Goal: Task Accomplishment & Management: Use online tool/utility

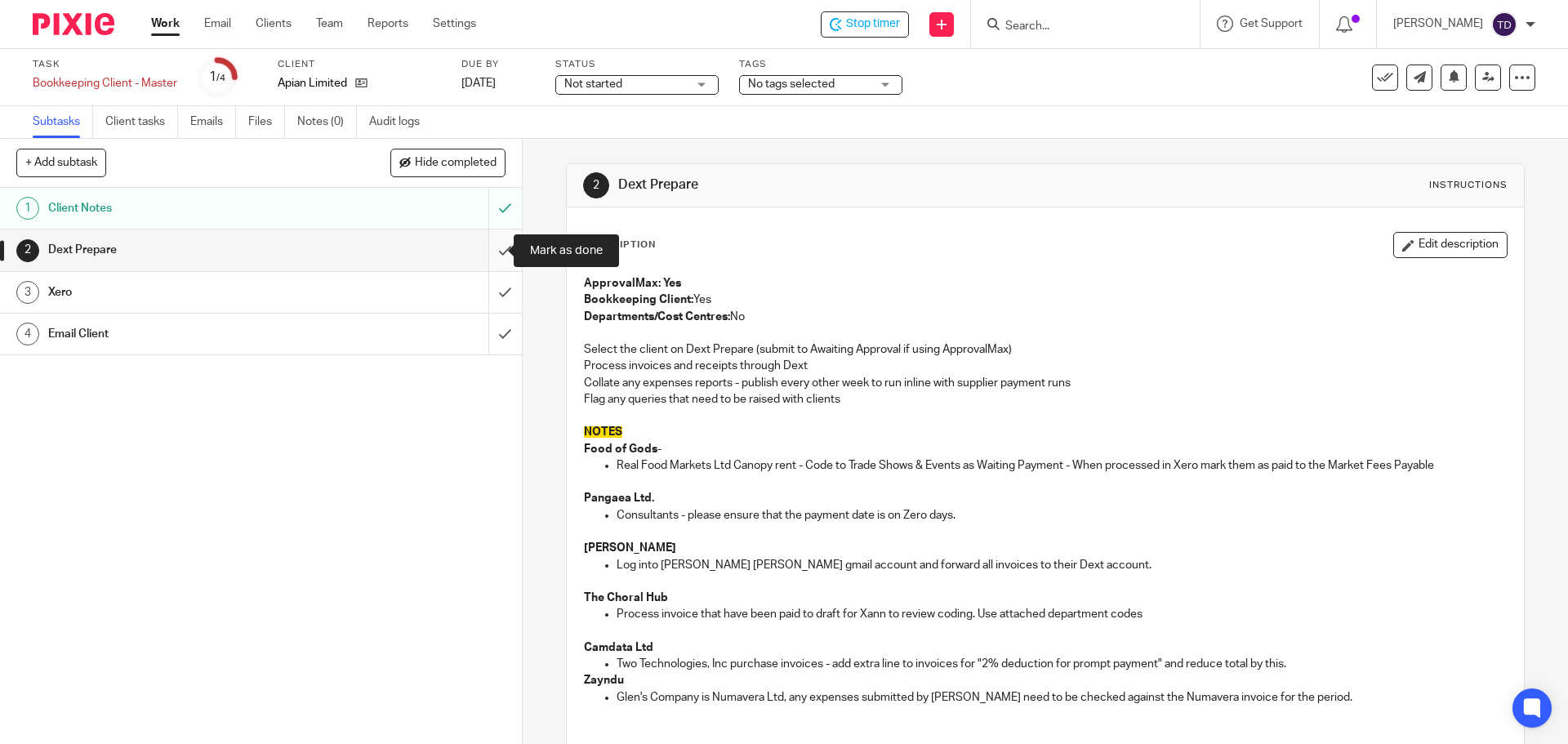
click at [482, 252] on input "submit" at bounding box center [261, 249] width 522 height 40
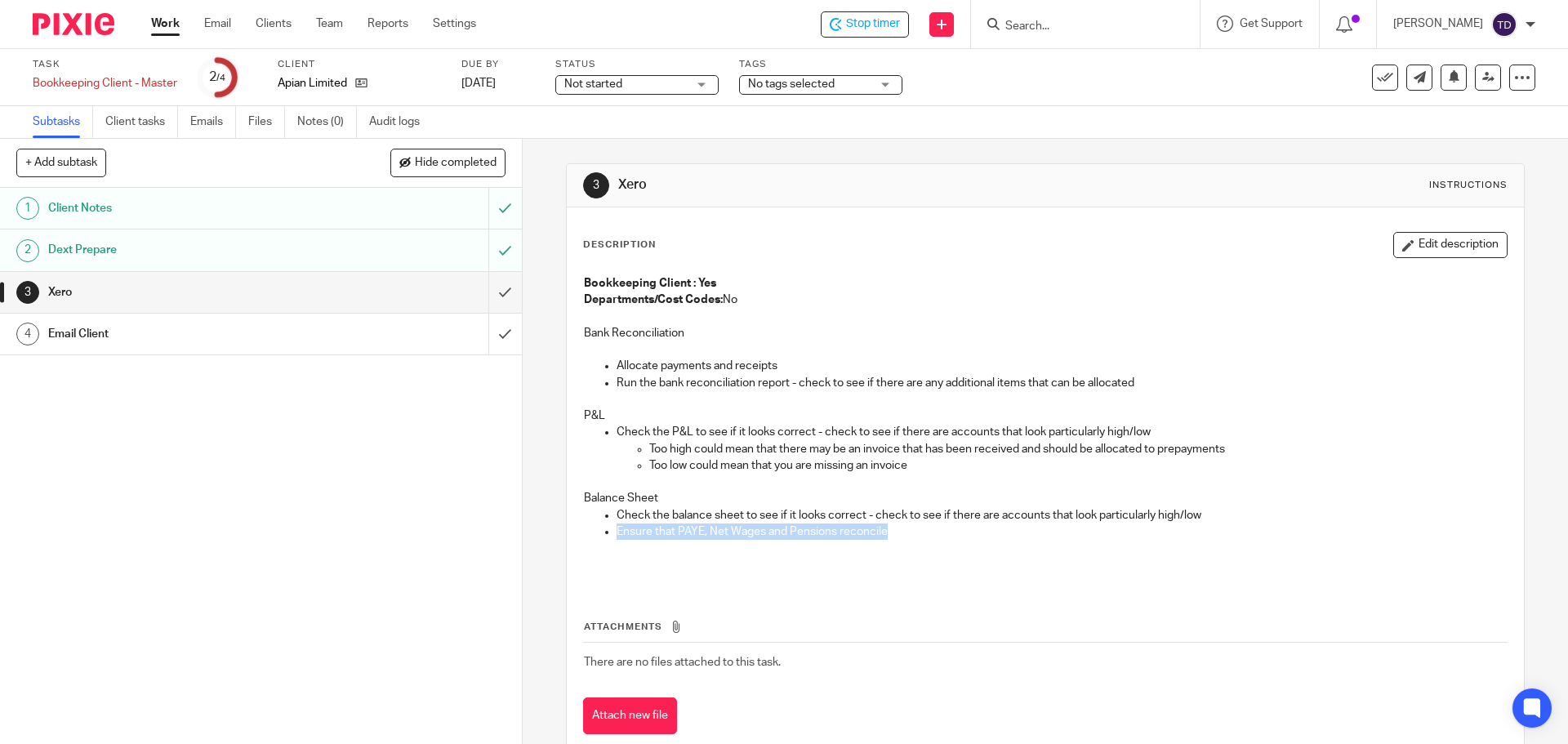
drag, startPoint x: 887, startPoint y: 535, endPoint x: 611, endPoint y: 524, distance: 276.2
click at [617, 526] on p "Ensure that PAYE, Net Wages and Pensions reconcile" at bounding box center [1062, 532] width 890 height 16
click at [611, 524] on ul "Check the balance sheet to see if it looks correct - check to see if there are …" at bounding box center [1044, 524] width 922 height 33
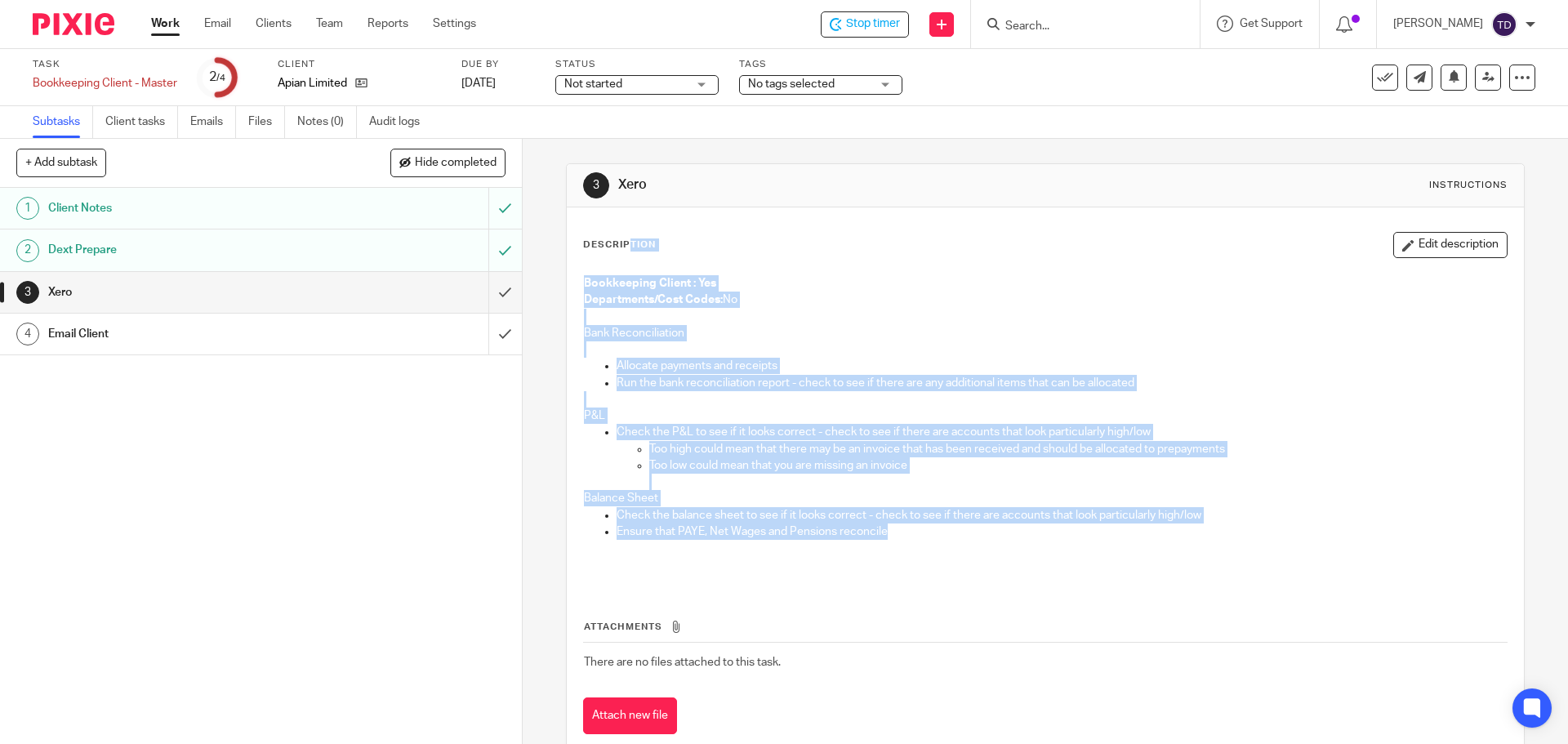
drag, startPoint x: 882, startPoint y: 531, endPoint x: 572, endPoint y: 247, distance: 420.4
click at [572, 247] on div "Description Edit description Bookkeeping Client : Yes Departments/Cost Codes: N…" at bounding box center [1044, 483] width 956 height 551
click at [926, 529] on p "Ensure that PAYE, Net Wages and Pensions reconcile" at bounding box center [1062, 532] width 890 height 16
click at [904, 530] on p "Ensure that PAYE, Net Wages and Pensions reconcile" at bounding box center [1062, 532] width 890 height 16
click at [865, 524] on p "Ensure that PAYE, Net Wages and Pensions reconcile" at bounding box center [1062, 532] width 890 height 16
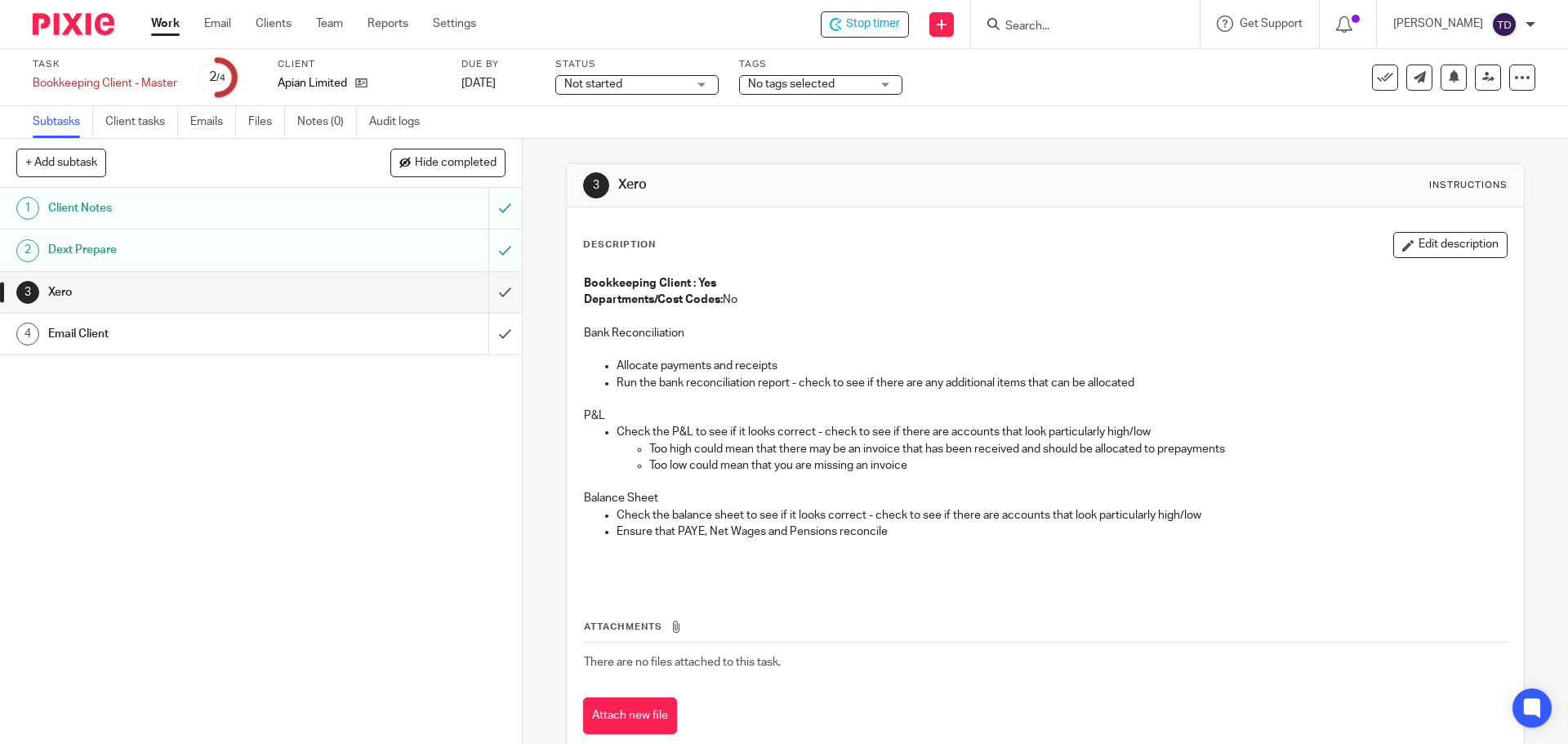
drag, startPoint x: 718, startPoint y: 551, endPoint x: 714, endPoint y: 562, distance: 11.7
click at [717, 551] on p at bounding box center [1044, 556] width 922 height 33
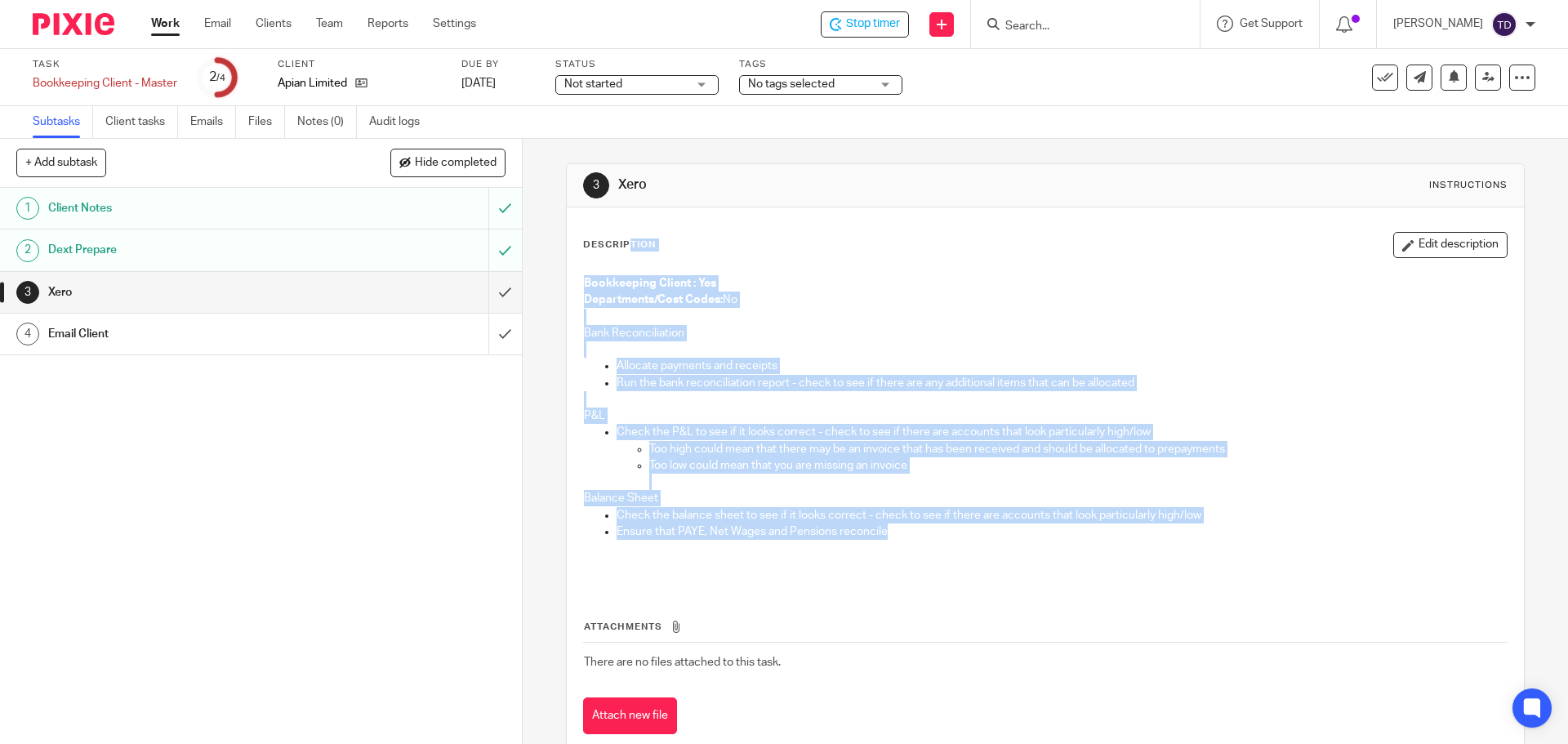
drag, startPoint x: 899, startPoint y: 533, endPoint x: 563, endPoint y: 240, distance: 445.8
click at [567, 240] on div "Description Edit description Bookkeeping Client : Yes Departments/Cost Codes: N…" at bounding box center [1044, 483] width 956 height 551
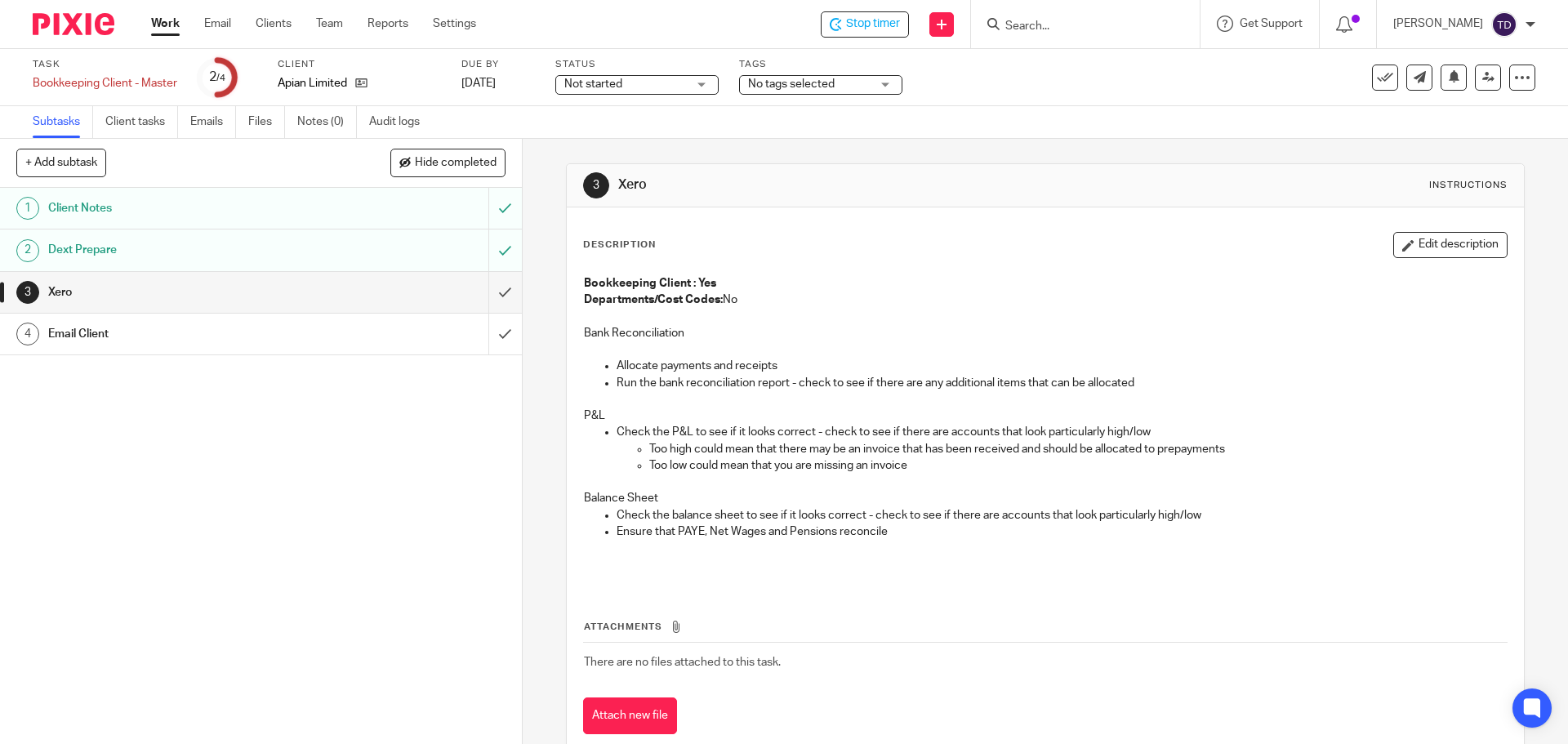
click at [981, 567] on p at bounding box center [1044, 556] width 922 height 33
click at [873, 21] on span "Start timer" at bounding box center [873, 23] width 56 height 17
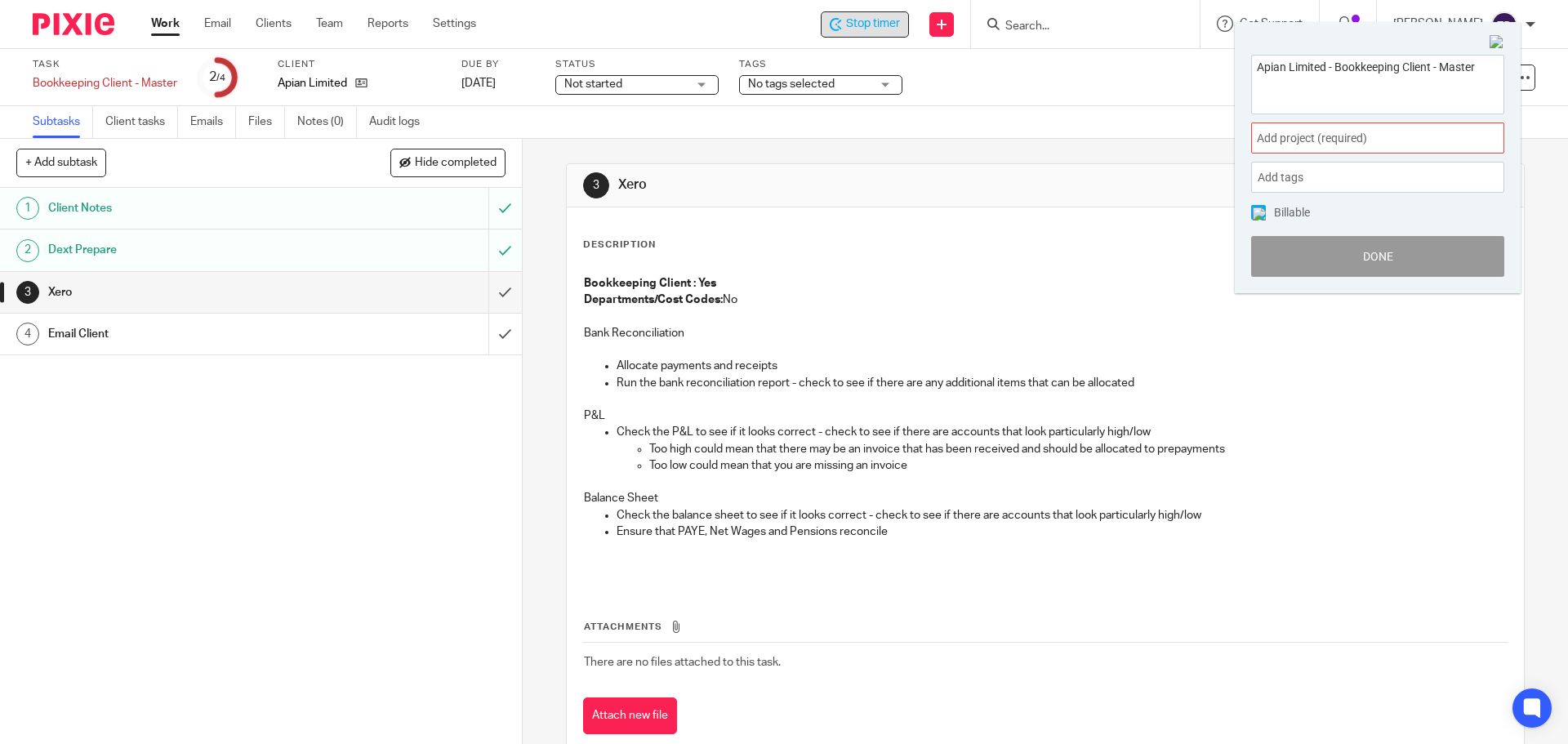
click at [1301, 135] on span "Add project (required) :" at bounding box center [1359, 138] width 206 height 17
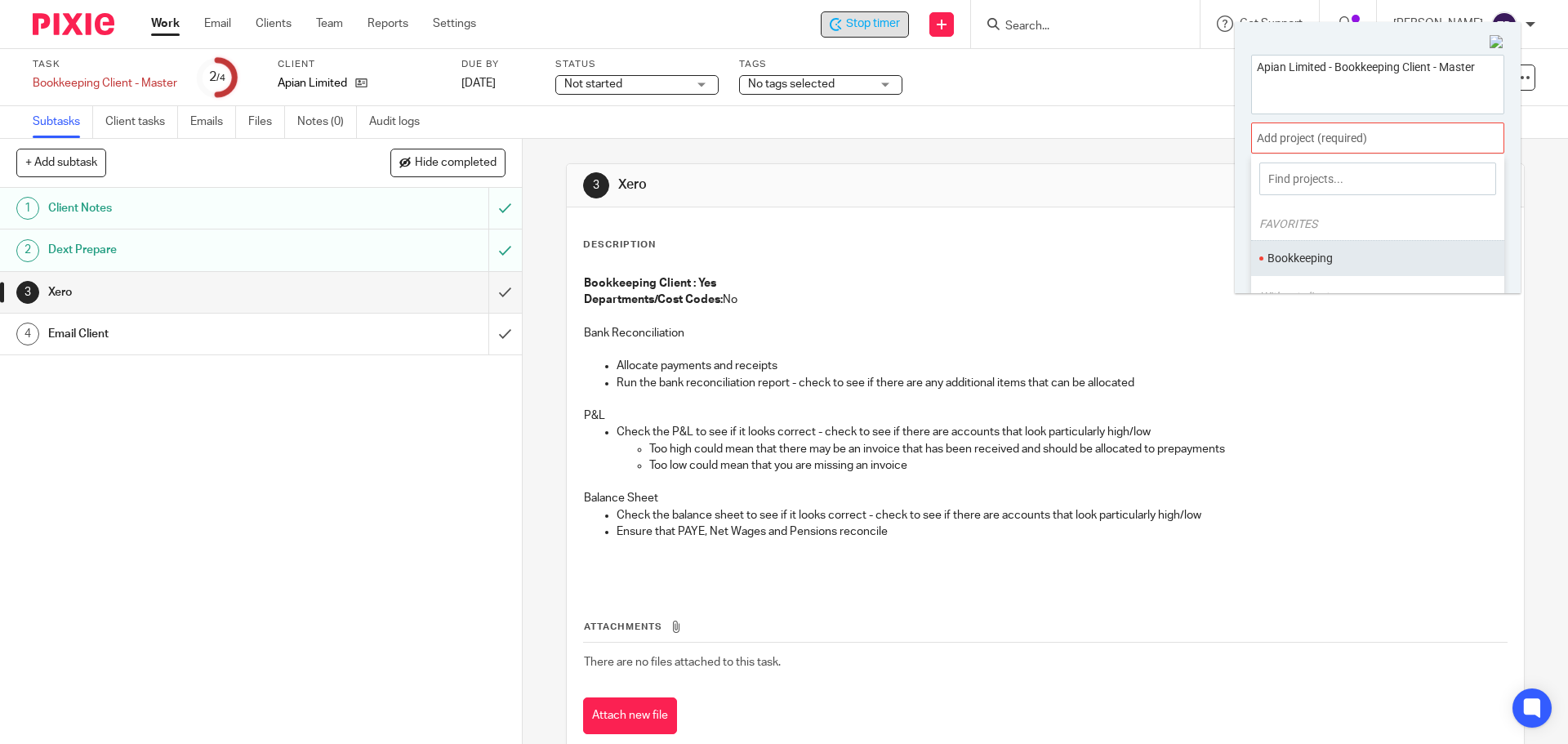
click at [1307, 254] on li "Bookkeeping" at bounding box center [1374, 258] width 213 height 17
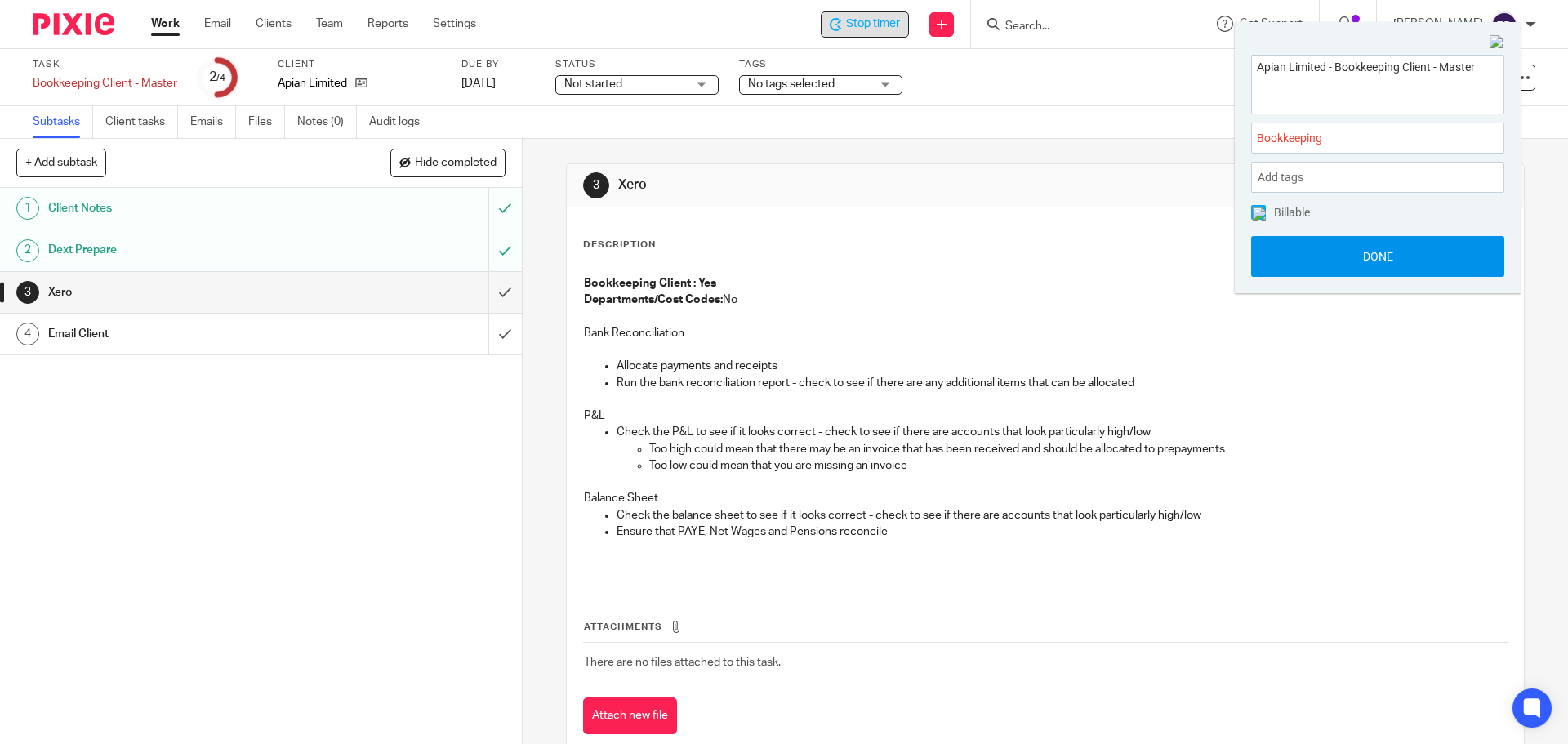
click at [1315, 257] on button "Done" at bounding box center [1377, 255] width 253 height 40
